Goal: Task Accomplishment & Management: Complete application form

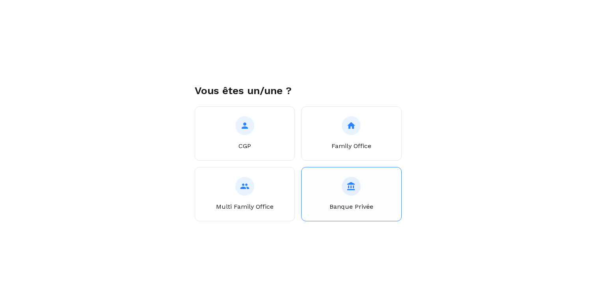
click at [346, 189] on icon at bounding box center [350, 186] width 9 height 9
